Goal: Navigation & Orientation: Find specific page/section

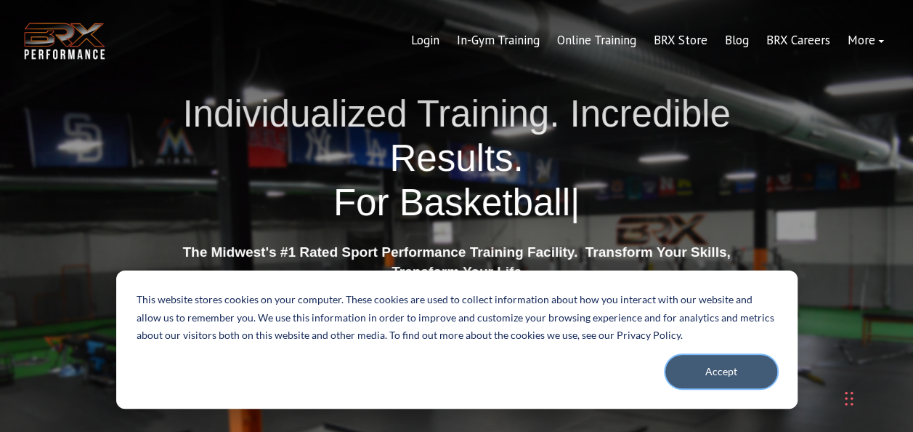
click at [732, 355] on button "Accept" at bounding box center [722, 371] width 112 height 33
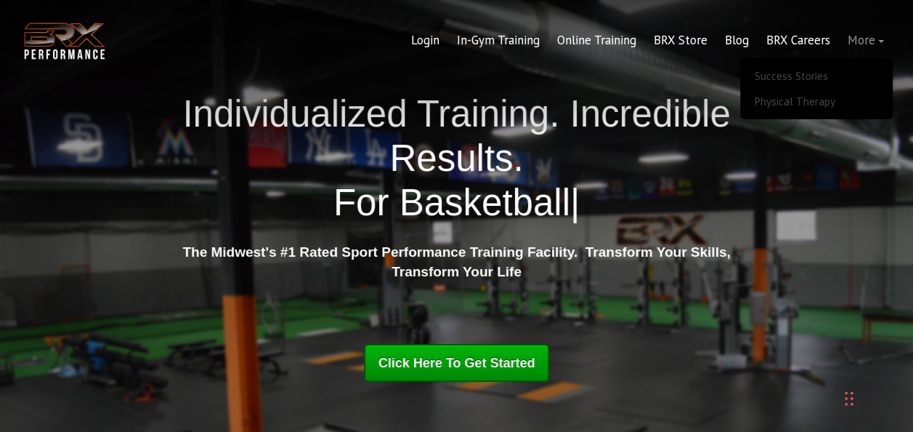
click at [865, 44] on link "More" at bounding box center [866, 40] width 54 height 35
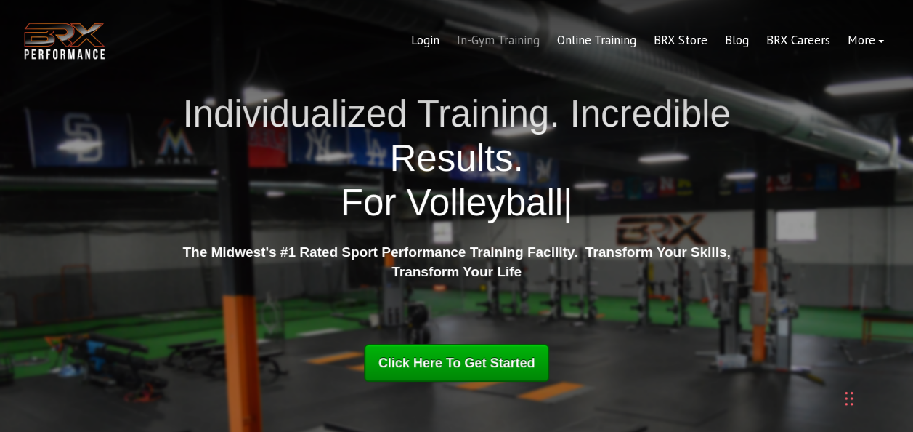
click at [503, 42] on link "In-Gym Training" at bounding box center [498, 40] width 100 height 35
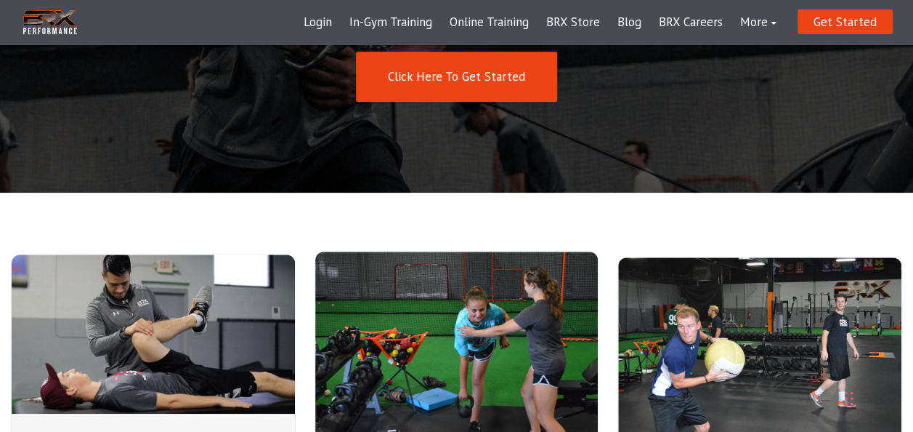
scroll to position [312, 0]
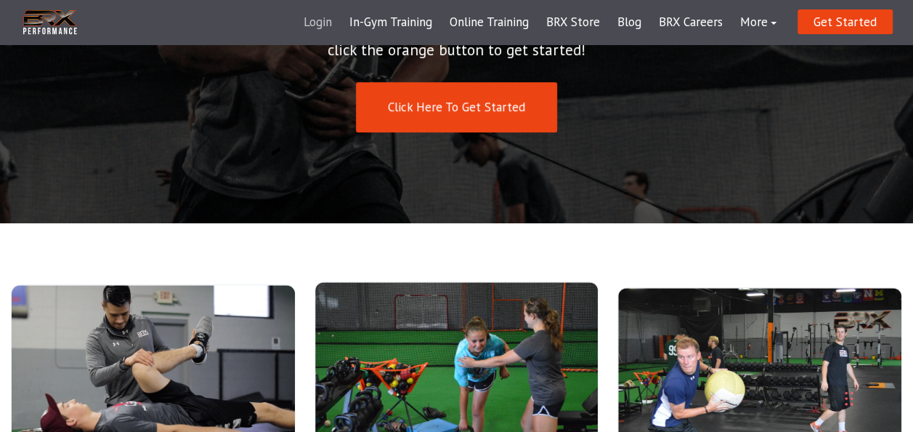
click at [326, 23] on link "Login" at bounding box center [318, 22] width 46 height 35
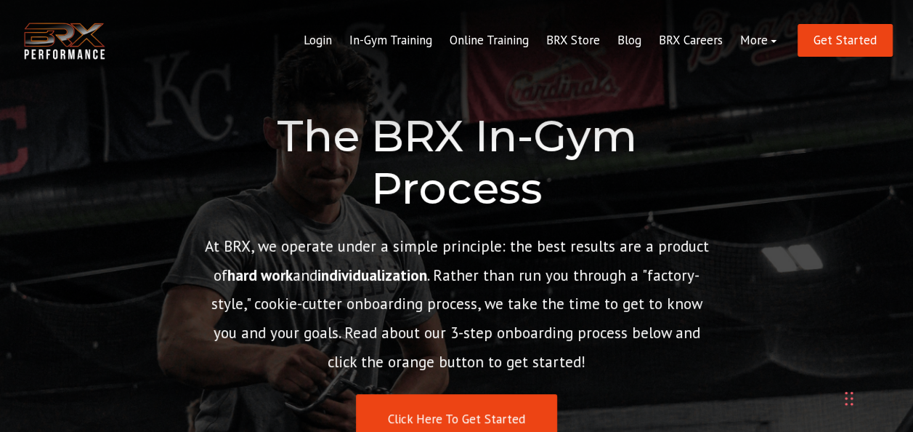
click at [79, 39] on img at bounding box center [64, 41] width 87 height 44
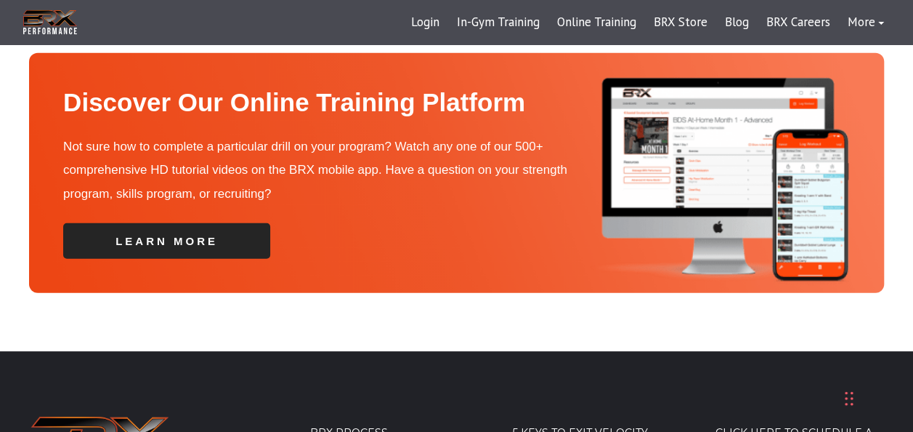
scroll to position [5000, 0]
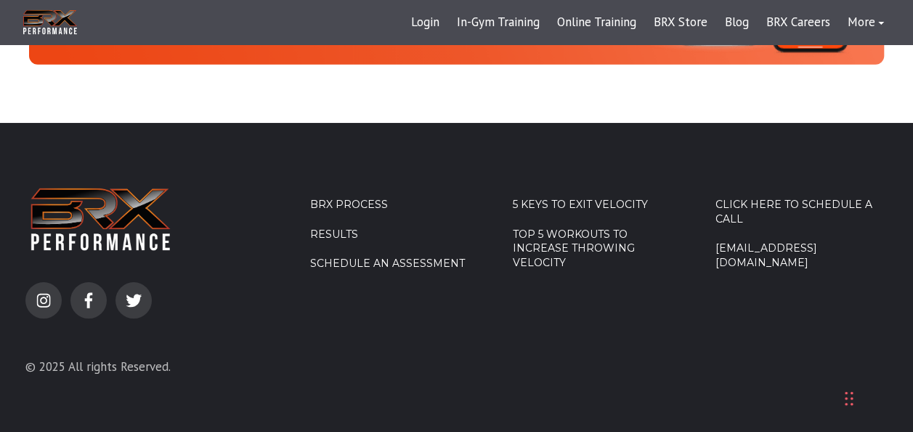
click at [908, 209] on footer "instagram facebook-f twitter © 2025 All rights Reserved. BRX Process Results Sc…" at bounding box center [456, 289] width 913 height 332
click at [511, 407] on footer "instagram facebook-f twitter © 2025 All rights Reserved. BRX Process Results Sc…" at bounding box center [456, 289] width 913 height 332
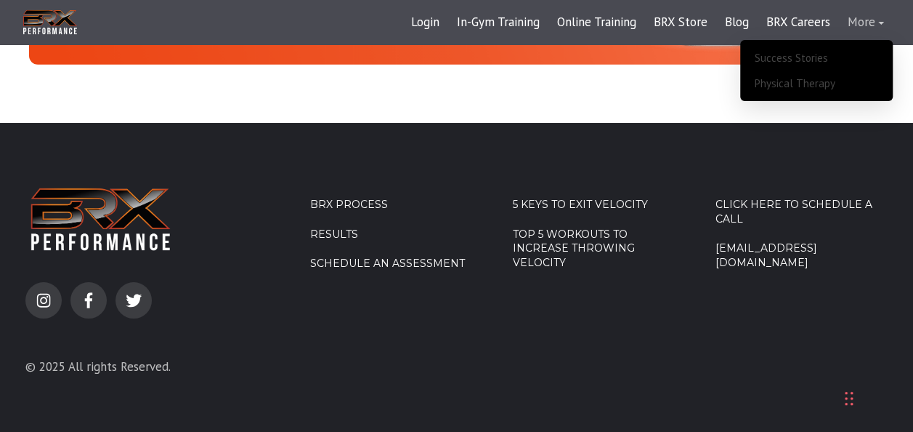
click at [870, 13] on link "More" at bounding box center [866, 22] width 54 height 35
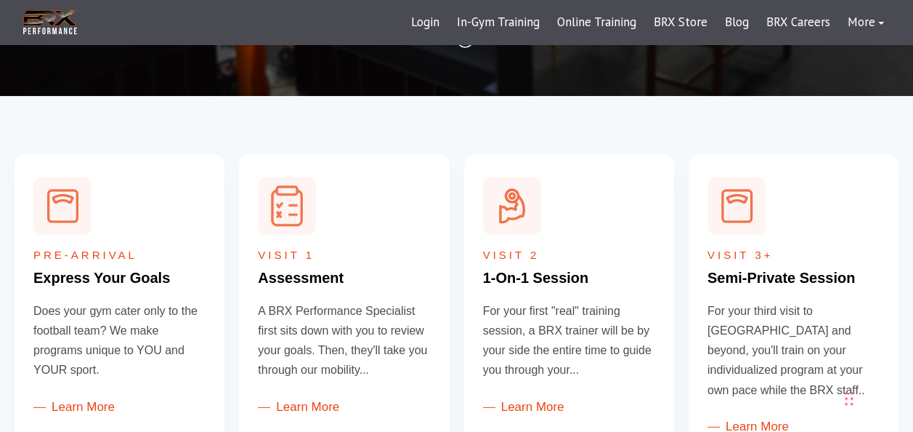
scroll to position [421, 0]
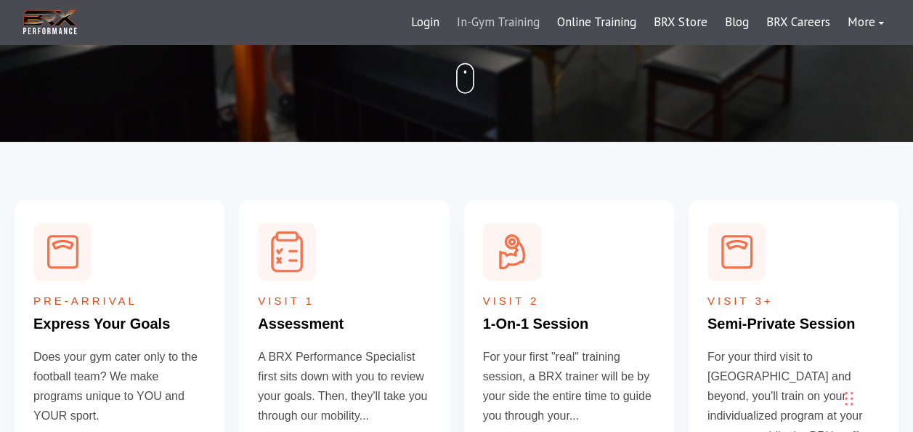
click at [501, 17] on link "In-Gym Training" at bounding box center [498, 22] width 100 height 35
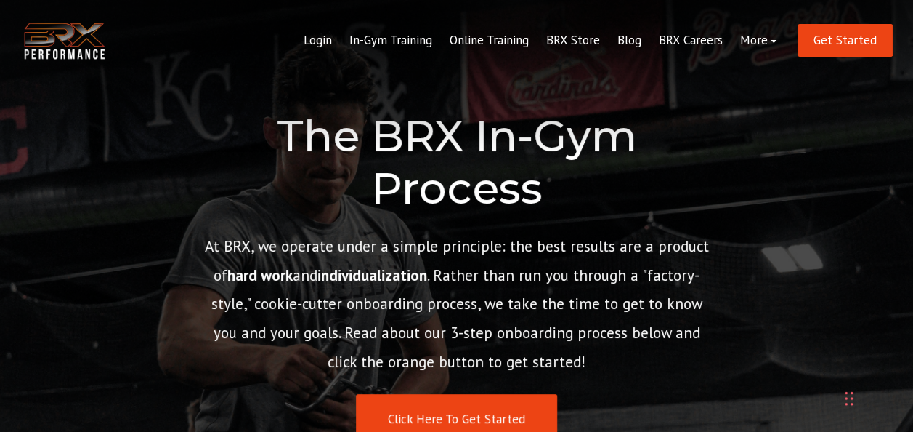
click at [47, 33] on img at bounding box center [64, 41] width 87 height 44
